Goal: Find specific fact: Find specific fact

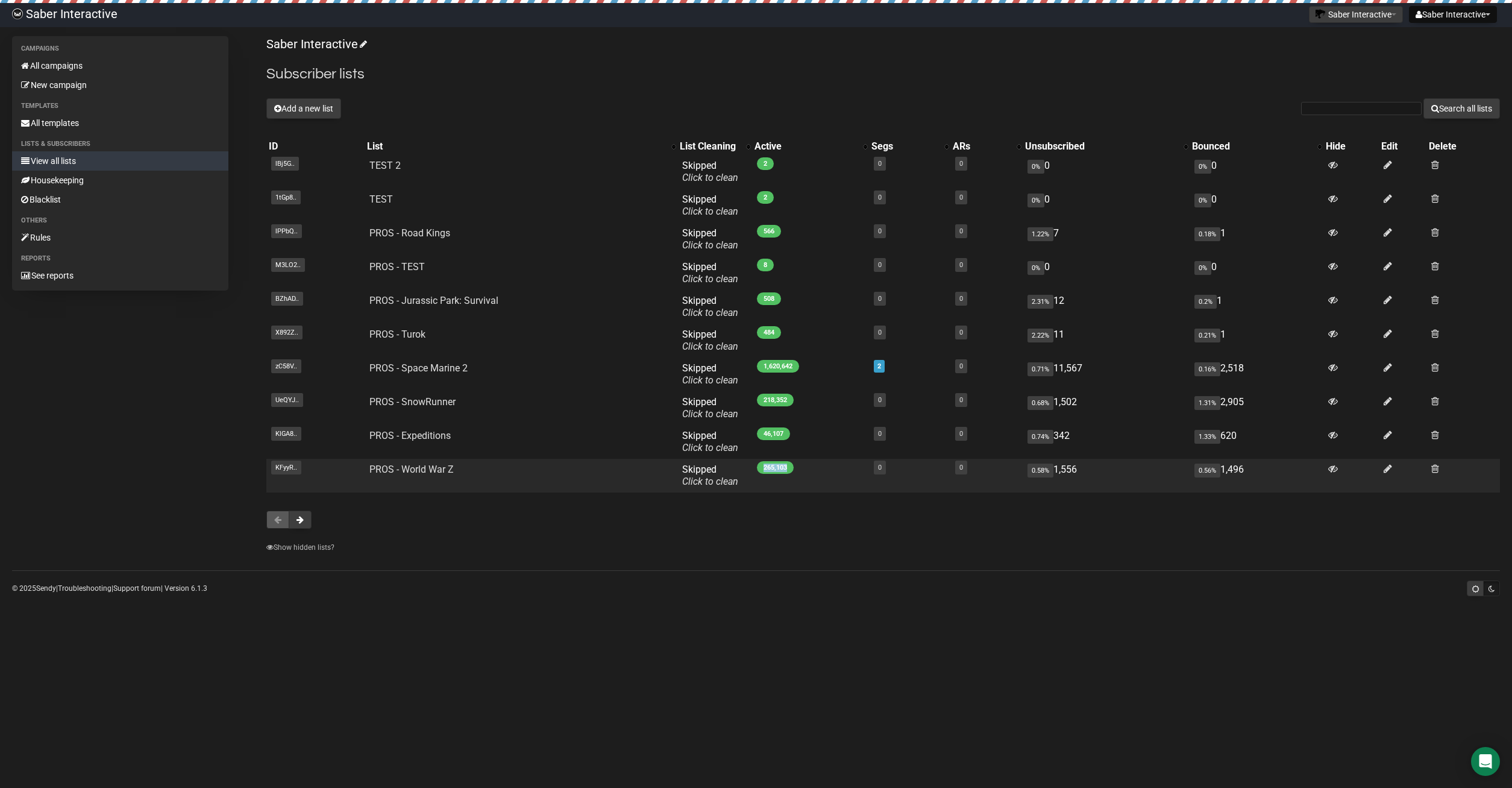
drag, startPoint x: 758, startPoint y: 468, endPoint x: 787, endPoint y: 466, distance: 29.1
click at [787, 466] on span "265,103" at bounding box center [775, 467] width 36 height 12
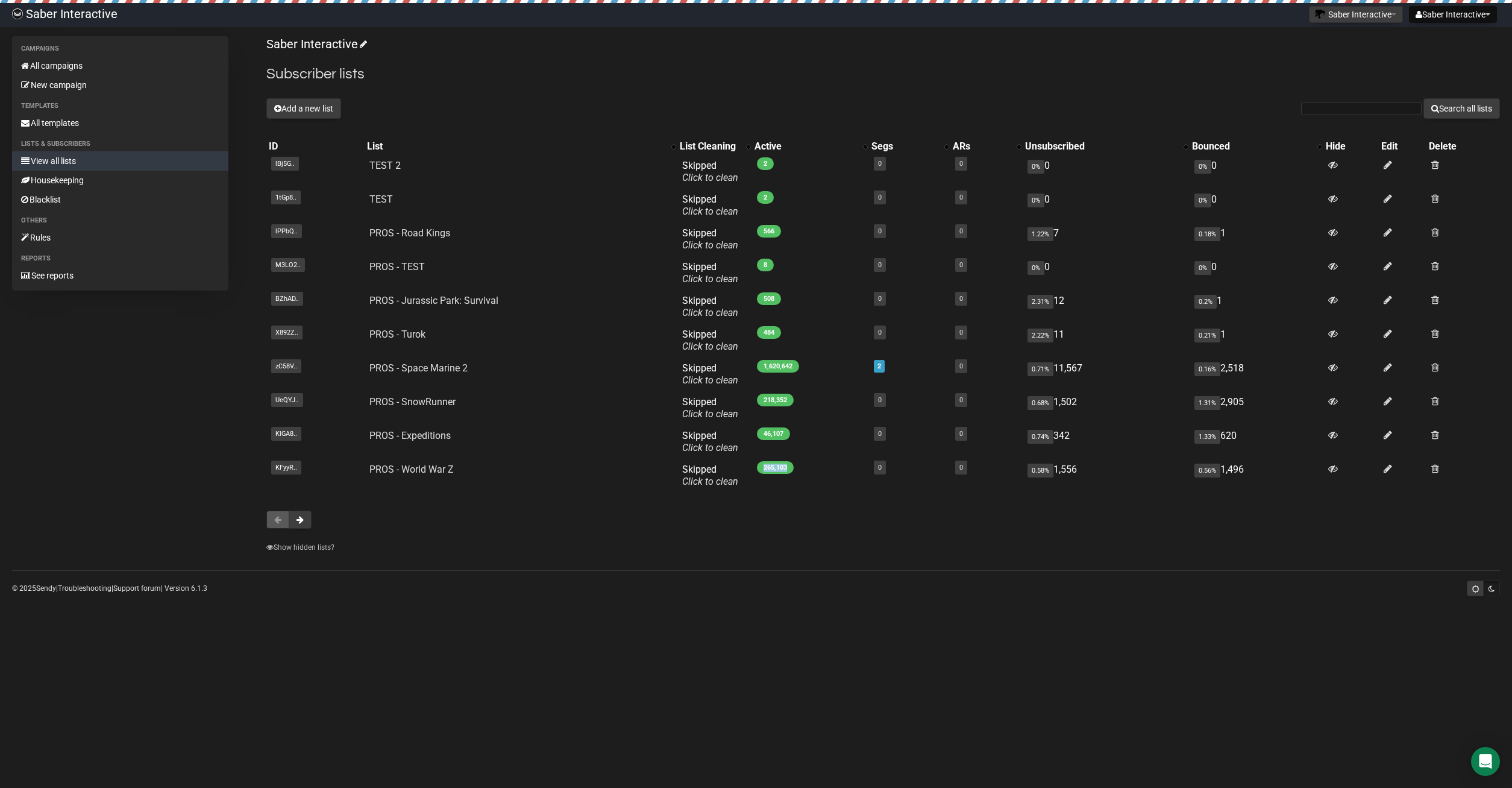
copy span "265,103"
click at [304, 522] on button at bounding box center [300, 519] width 23 height 18
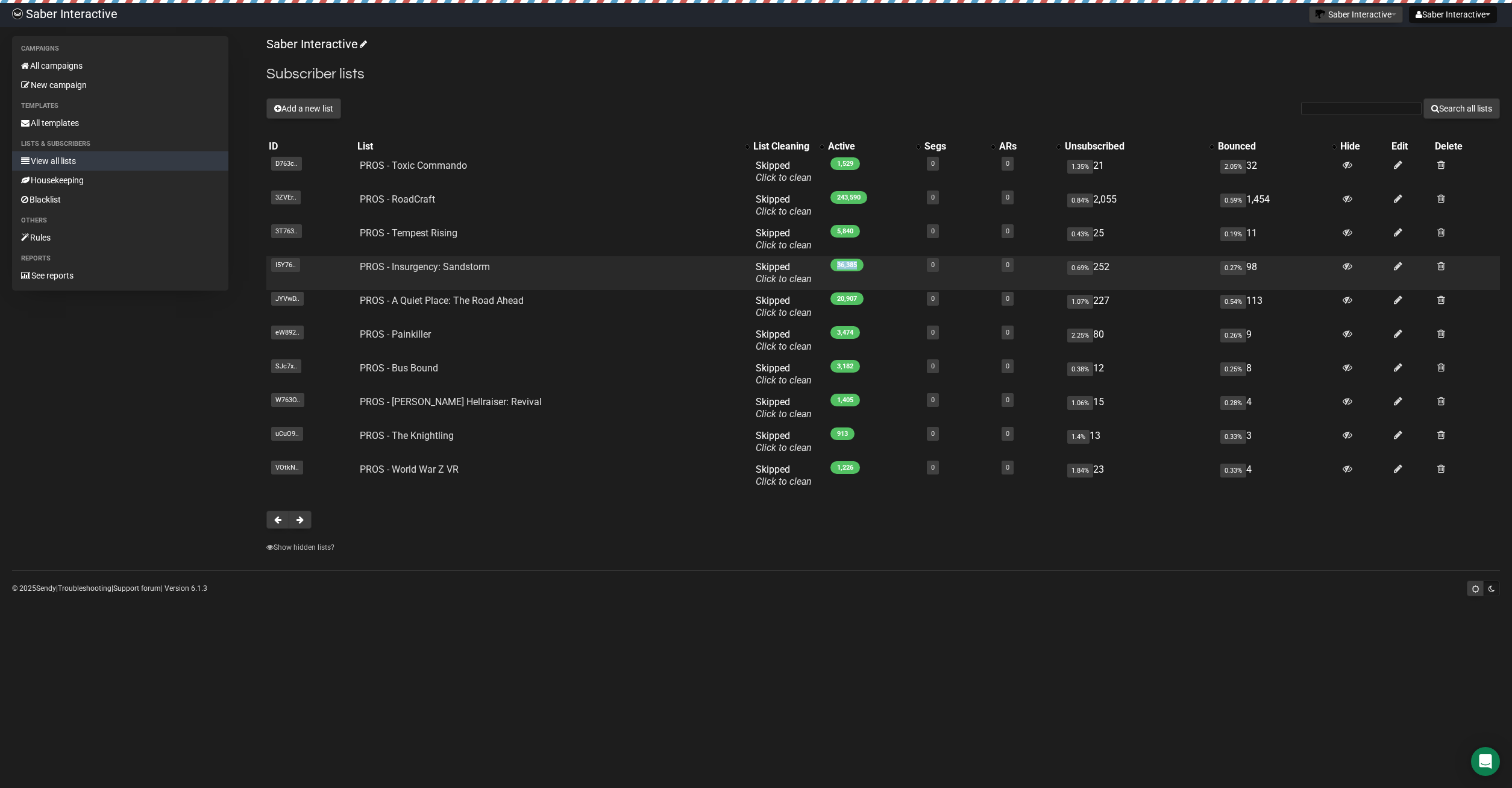
drag, startPoint x: 815, startPoint y: 266, endPoint x: 840, endPoint y: 264, distance: 25.1
click at [840, 264] on span "36,385" at bounding box center [847, 264] width 33 height 12
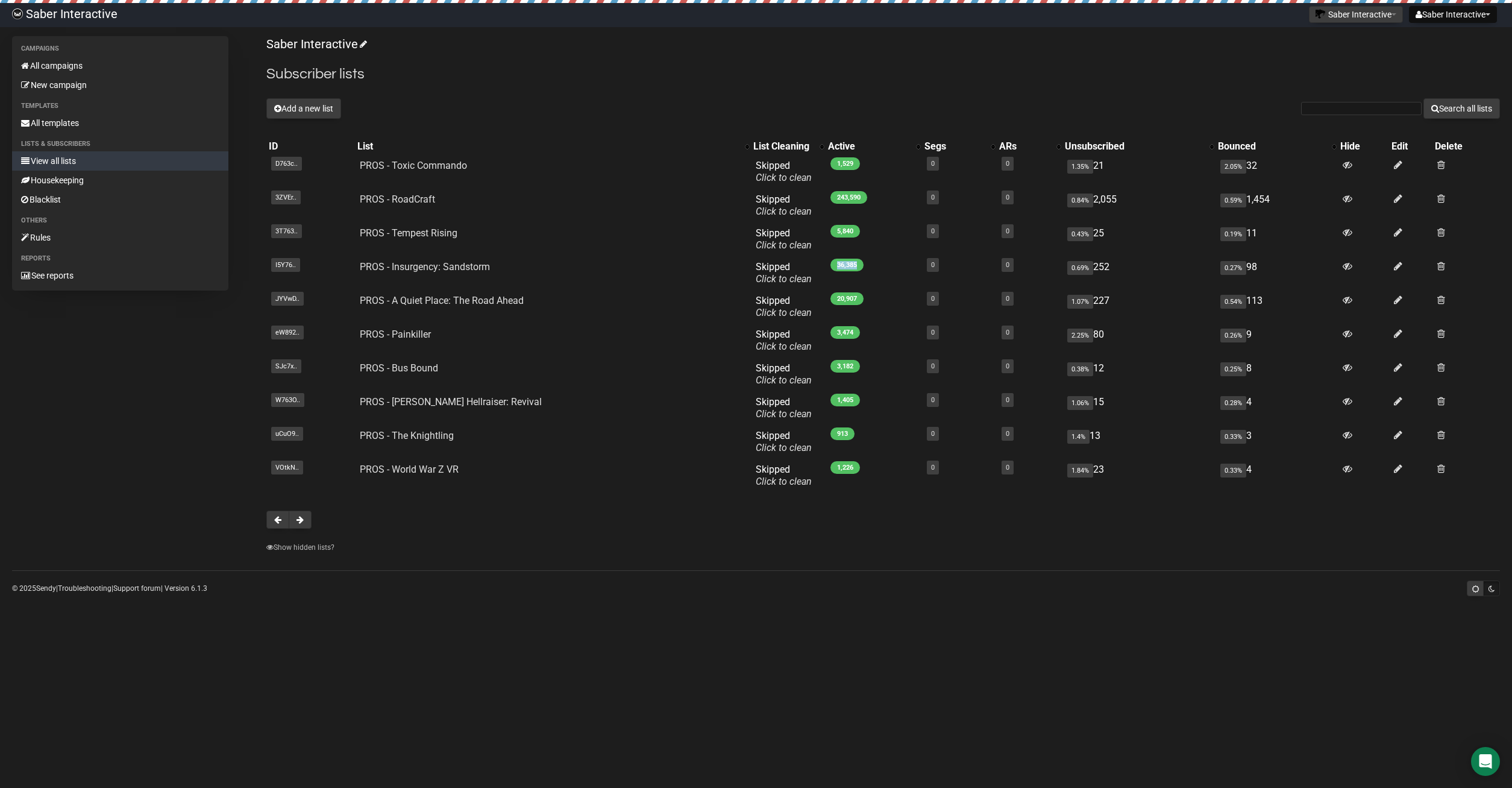
copy span "36,385"
click at [299, 523] on span at bounding box center [301, 519] width 7 height 9
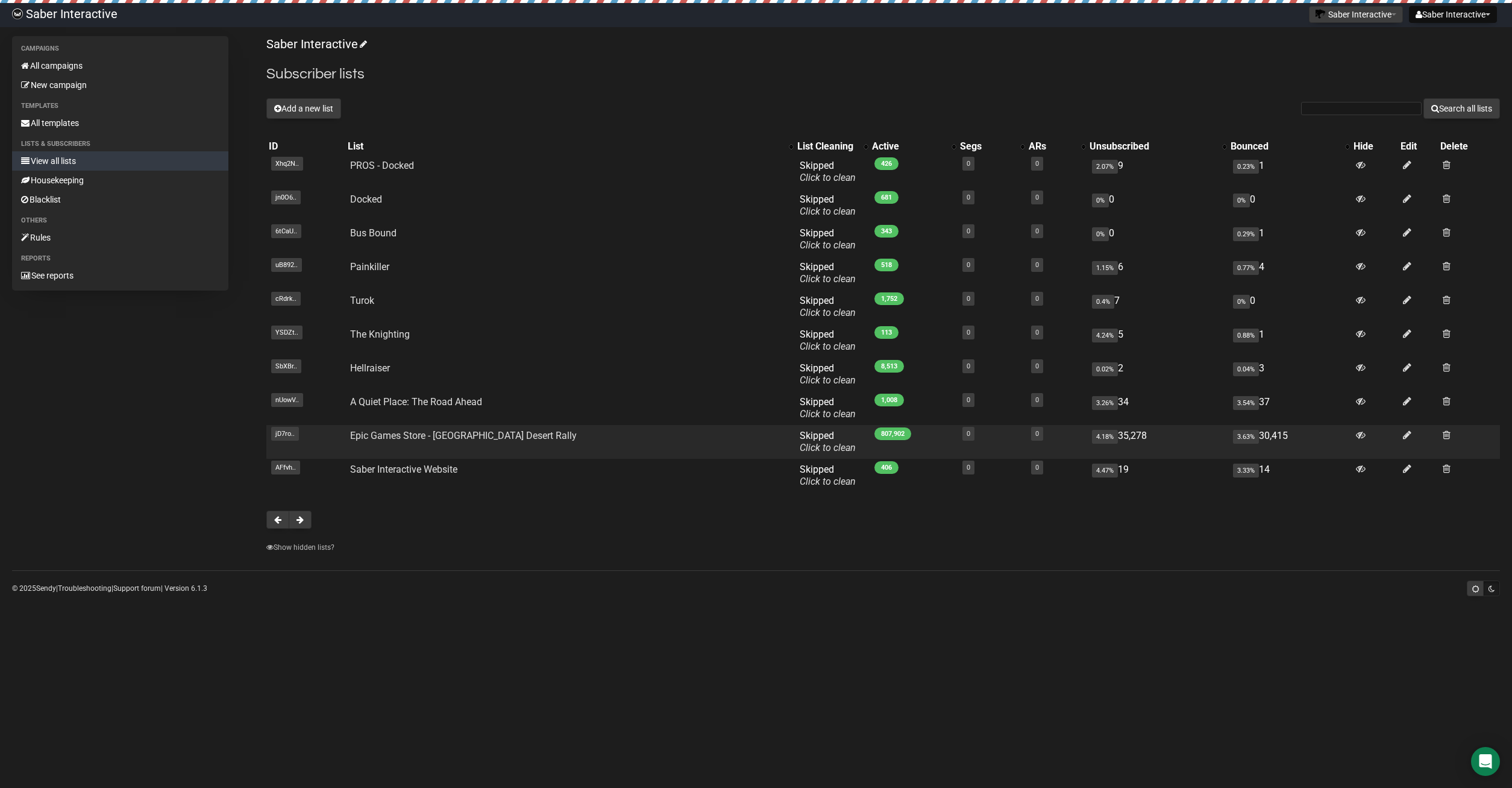
click at [875, 432] on span "807,902" at bounding box center [893, 433] width 36 height 12
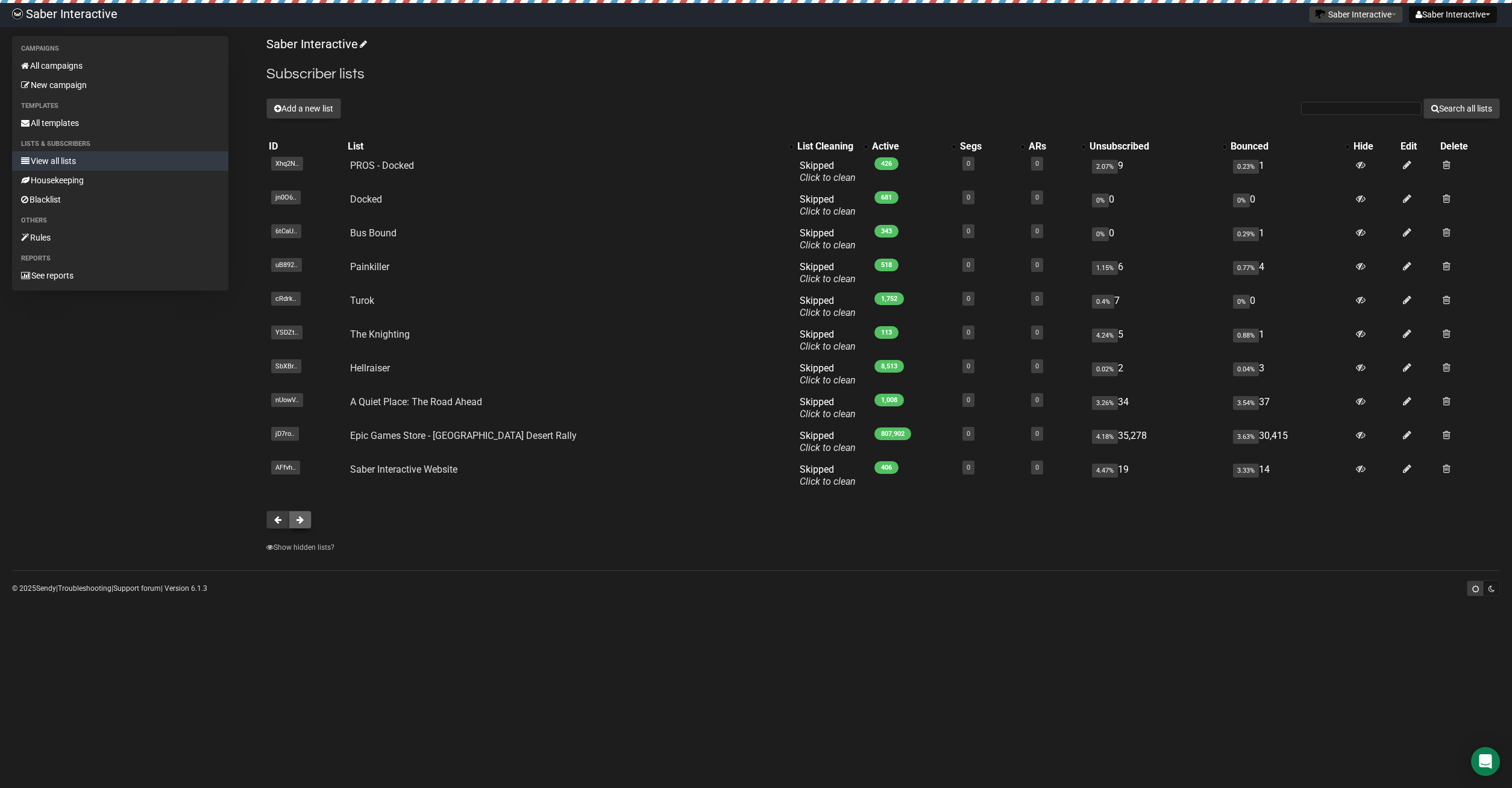
click at [307, 519] on button at bounding box center [300, 519] width 23 height 18
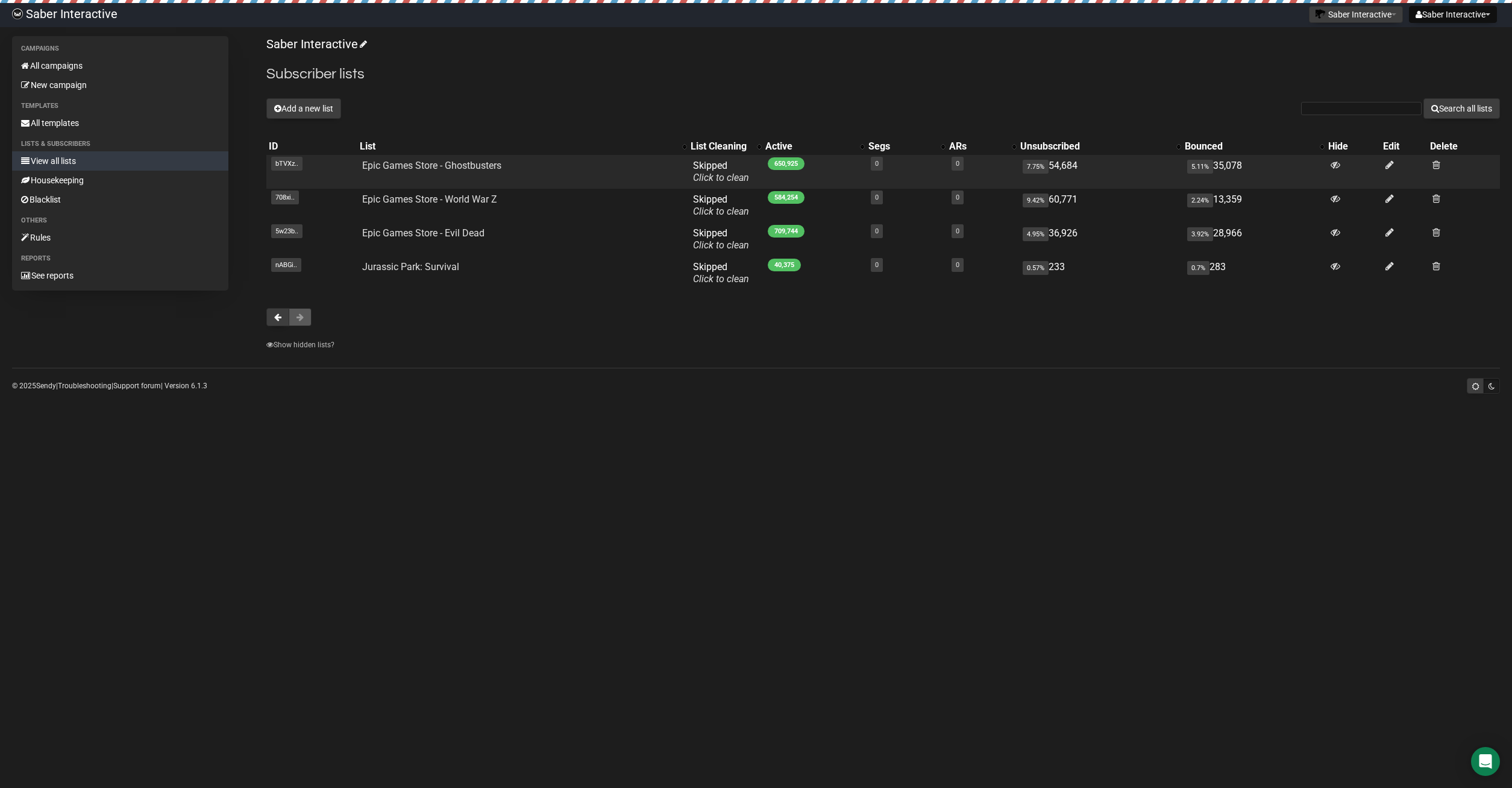
click at [783, 161] on span "650,925" at bounding box center [786, 163] width 36 height 12
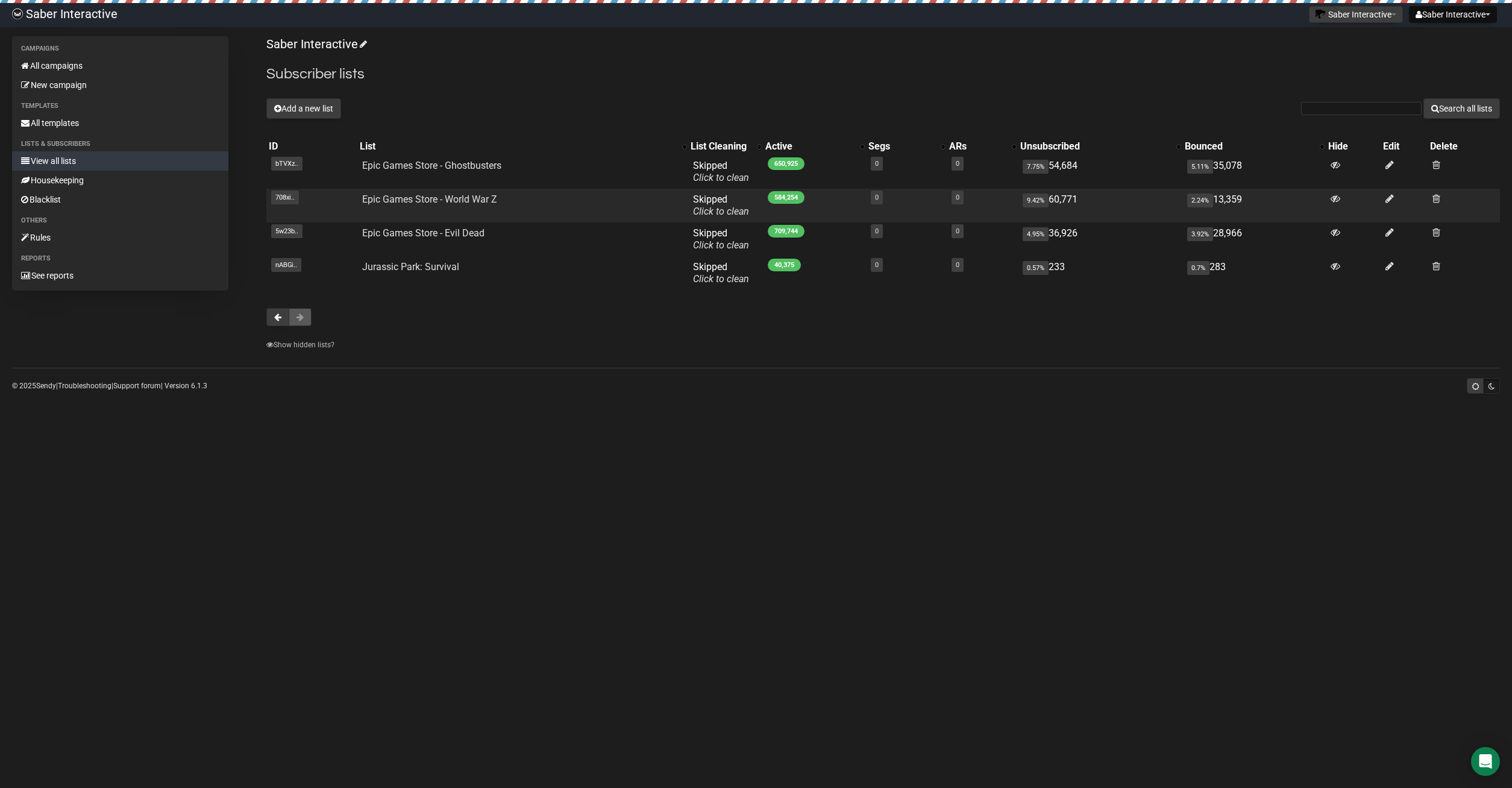
click at [789, 194] on span "584,254" at bounding box center [786, 197] width 36 height 12
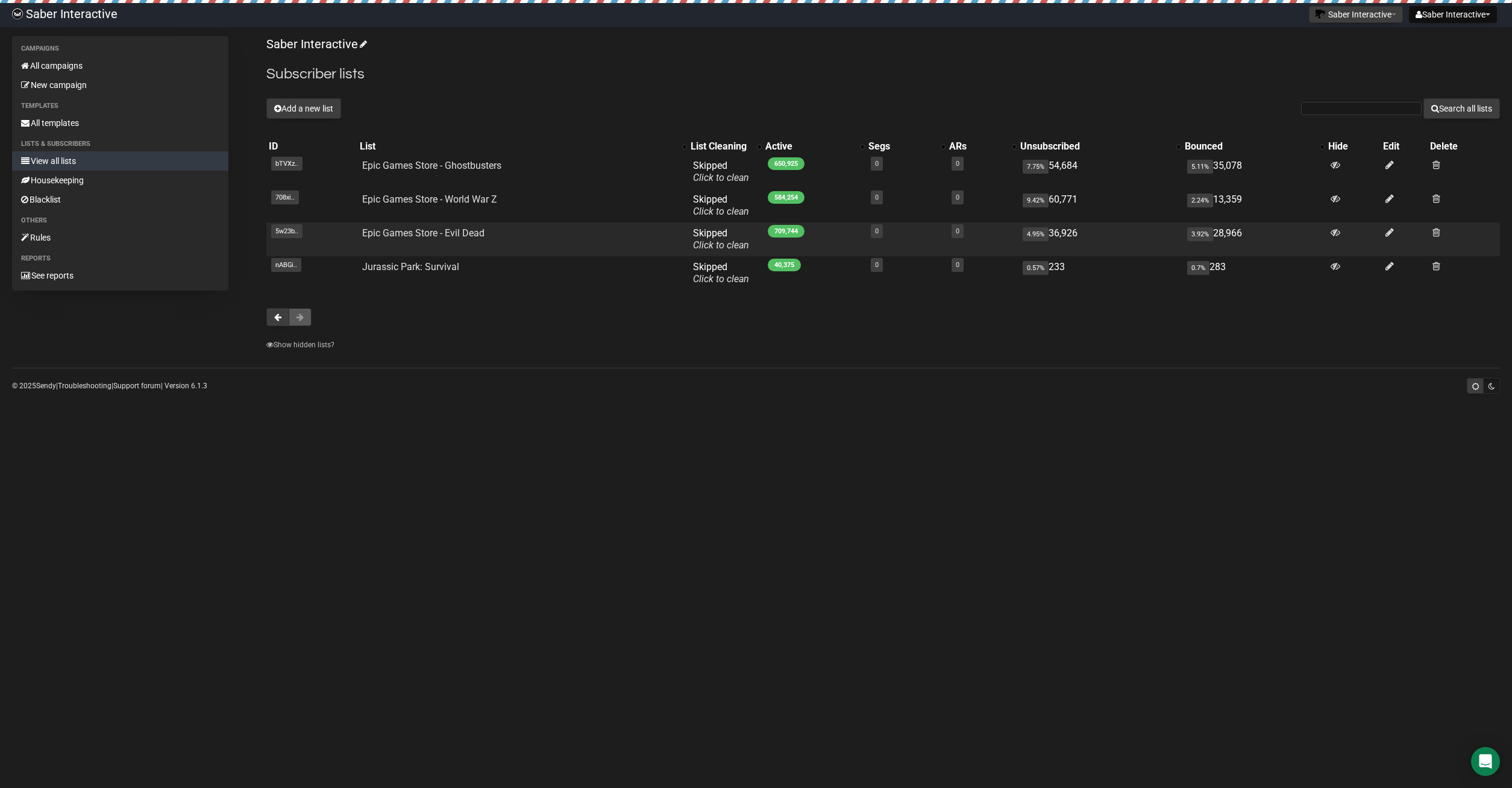
click at [789, 231] on span "709,744" at bounding box center [786, 231] width 36 height 12
